Goal: Task Accomplishment & Management: Use online tool/utility

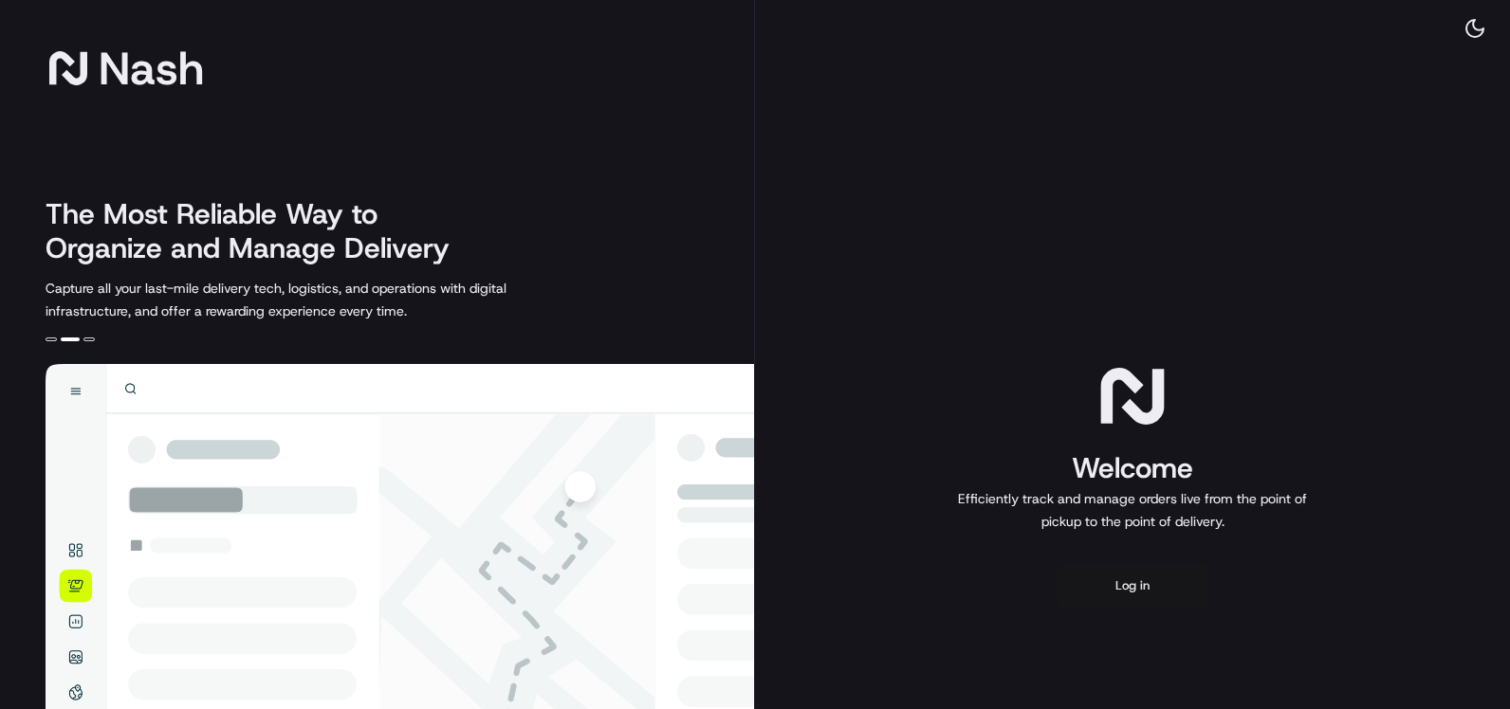
click at [1137, 587] on button "Log in" at bounding box center [1133, 586] width 152 height 46
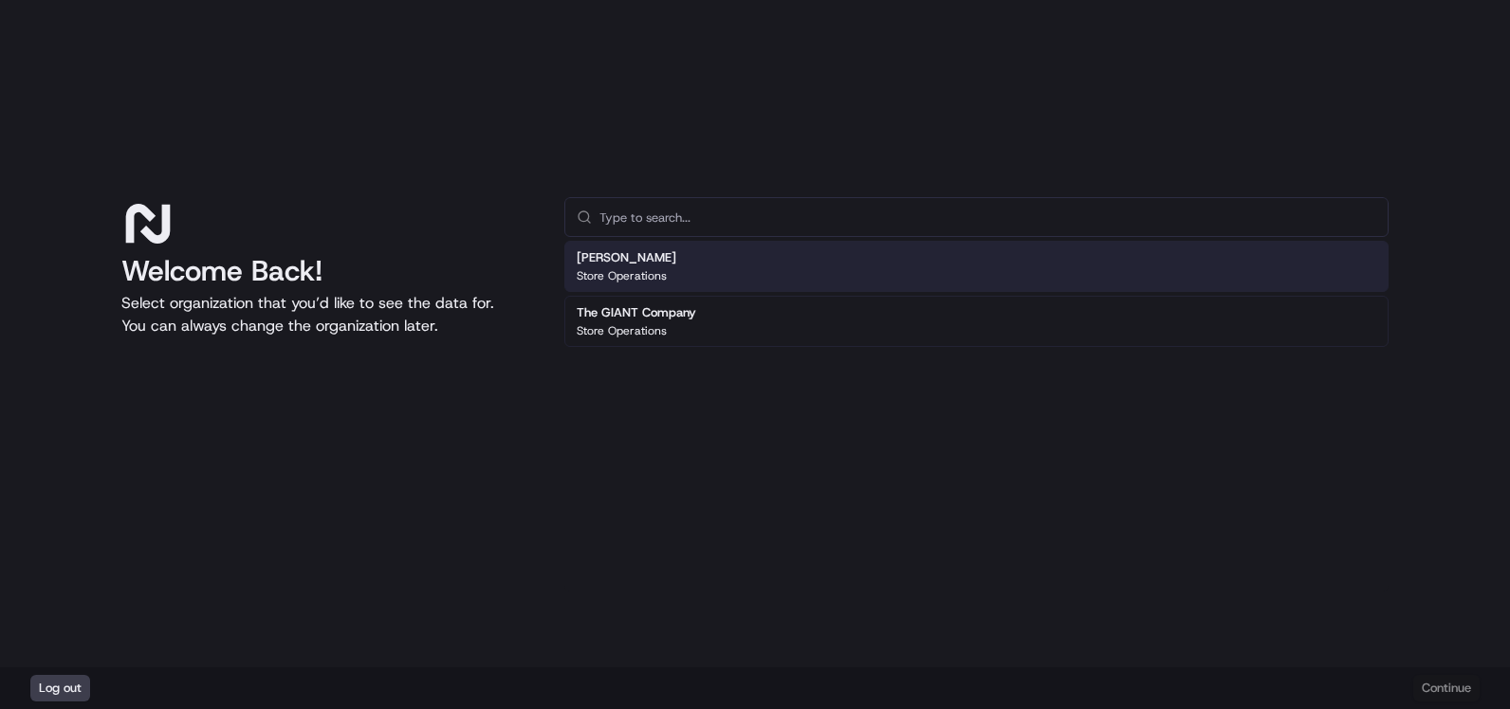
click at [664, 259] on h2 "[PERSON_NAME]" at bounding box center [627, 257] width 100 height 17
click at [706, 217] on input "text" at bounding box center [987, 217] width 777 height 38
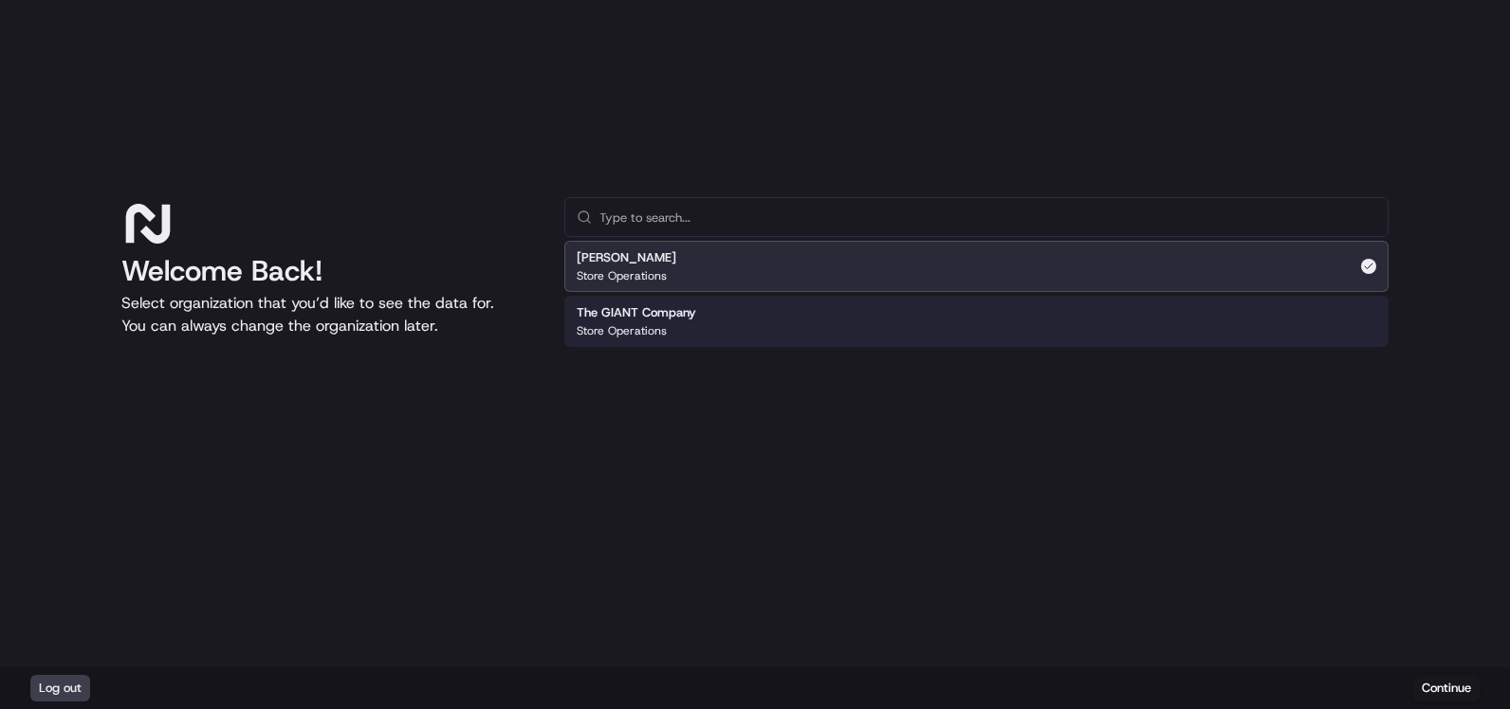
click at [878, 321] on div "The GIANT Company Store Operations" at bounding box center [976, 321] width 824 height 51
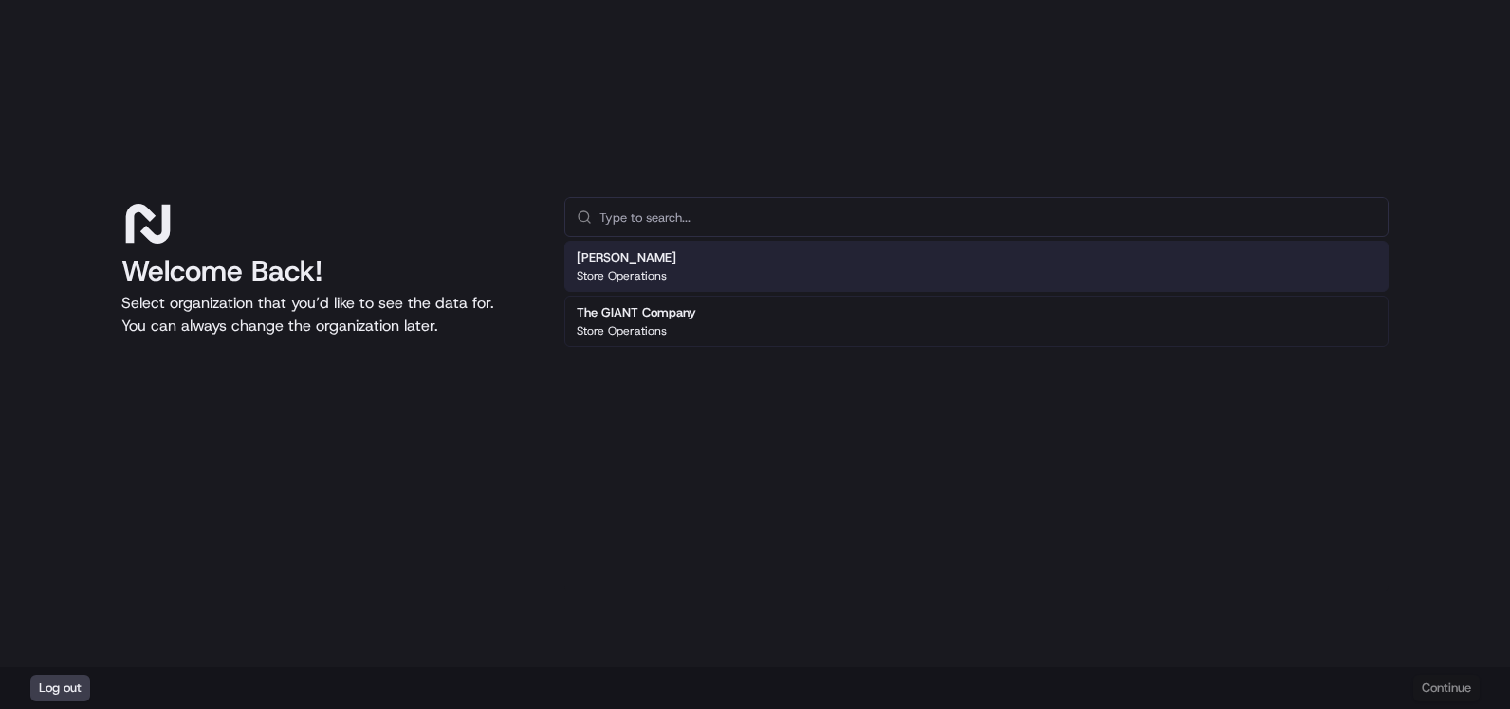
click at [703, 265] on div "[PERSON_NAME] Store Operations" at bounding box center [976, 266] width 824 height 51
